Goal: Find specific page/section: Find specific page/section

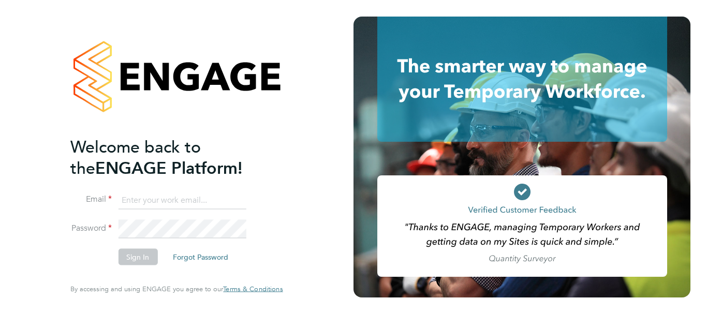
click at [166, 201] on input at bounding box center [182, 200] width 128 height 19
paste input "payroll.downloadqueries@hays.com"
type input "payroll.downloadqueries@hays.com"
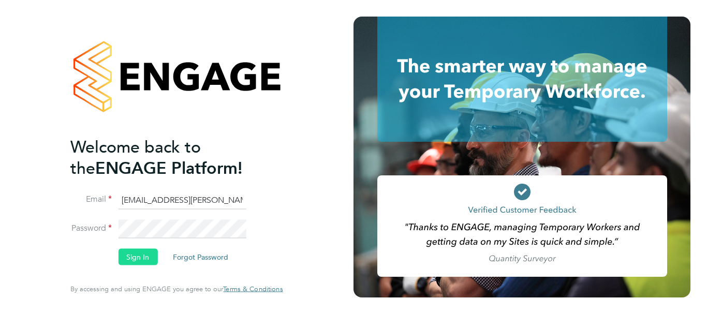
click at [134, 255] on button "Sign In" at bounding box center [137, 257] width 39 height 17
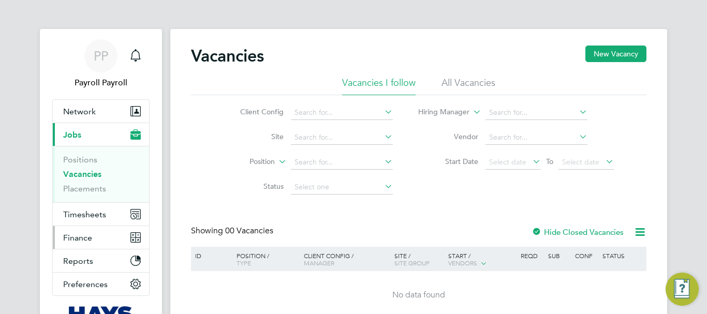
click at [83, 242] on span "Finance" at bounding box center [77, 238] width 29 height 10
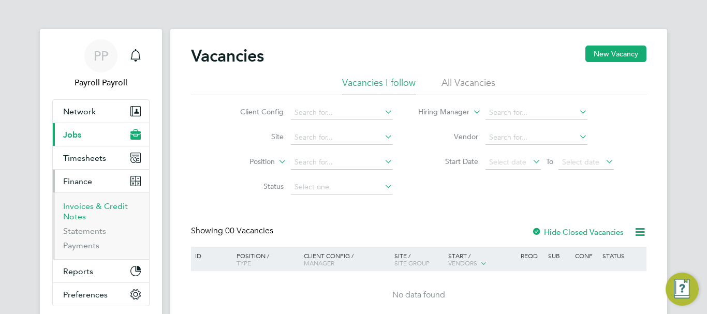
click at [85, 212] on link "Invoices & Credit Notes" at bounding box center [95, 211] width 65 height 20
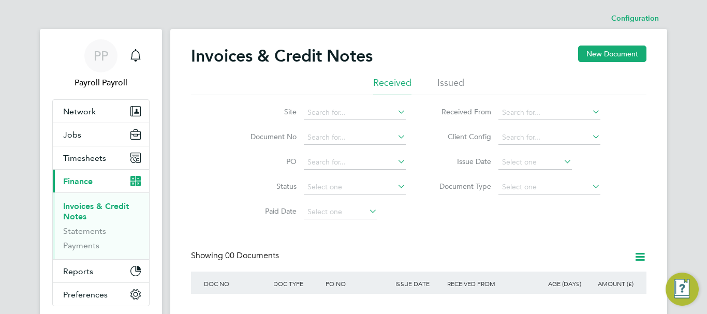
click at [446, 79] on li "Issued" at bounding box center [450, 86] width 27 height 19
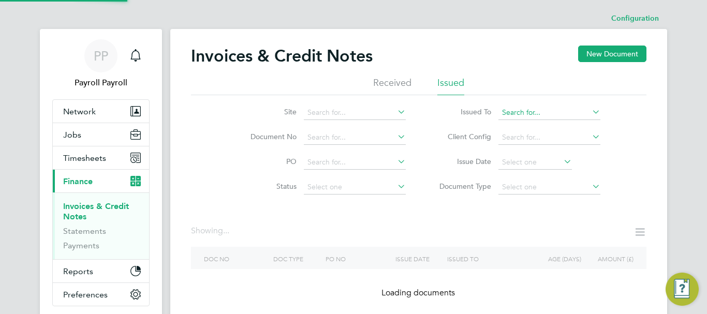
click at [524, 114] on input at bounding box center [550, 113] width 102 height 14
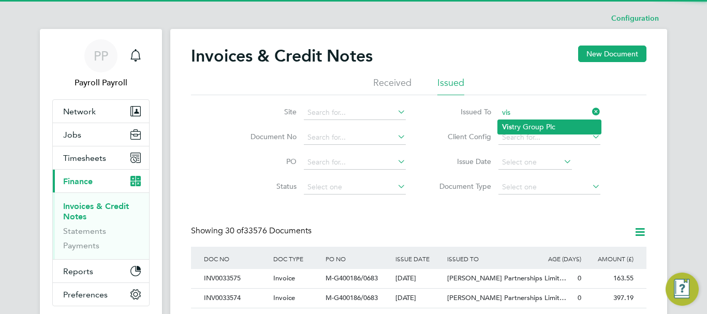
click at [524, 126] on li "Vis try Group Plc" at bounding box center [549, 127] width 103 height 14
type input "Vistry Group Plc"
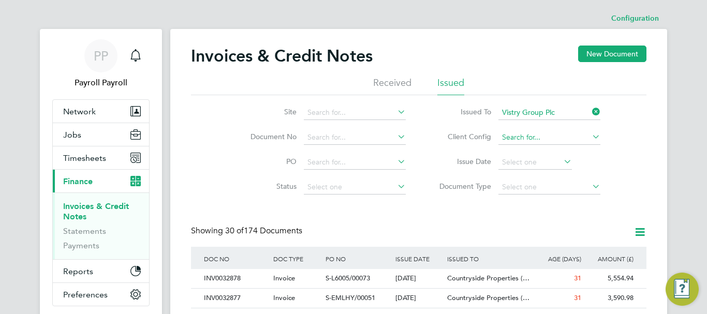
click at [572, 135] on input at bounding box center [550, 137] width 102 height 14
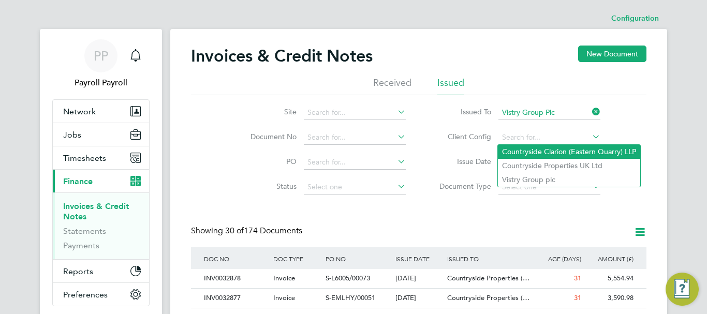
click at [555, 152] on li "Countryside Clarion (Eastern Quarry) LLP" at bounding box center [569, 152] width 142 height 14
type input "Countryside Clarion (Eastern Quarry) LLP"
